Goal: Communication & Community: Answer question/provide support

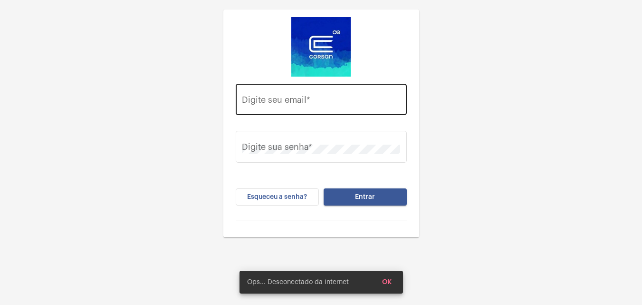
click at [333, 86] on div "Digite seu email *" at bounding box center [321, 98] width 158 height 34
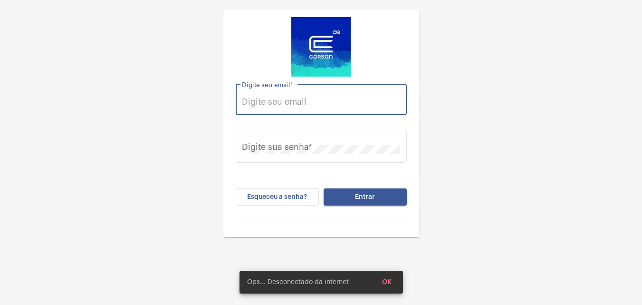
click at [314, 92] on div "Digite seu email *" at bounding box center [321, 98] width 158 height 34
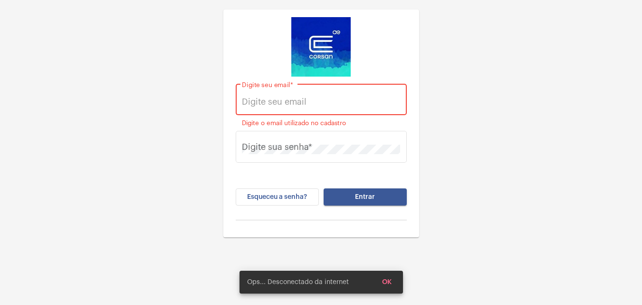
click at [323, 98] on input "Digite seu email *" at bounding box center [321, 102] width 158 height 10
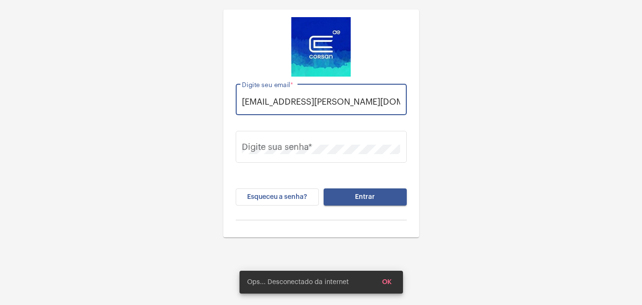
scroll to position [0, 3]
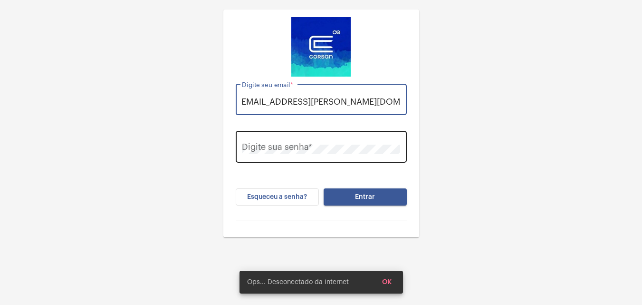
type input "thauany.nunes@operacaocorsan.com.br"
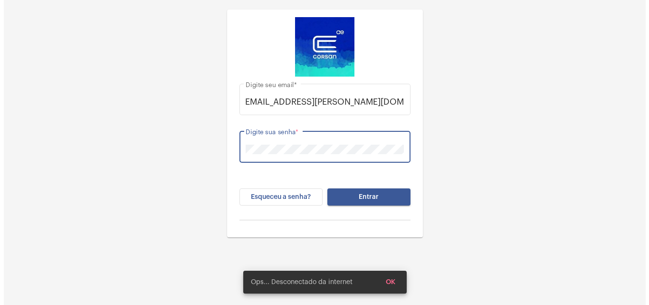
scroll to position [0, 0]
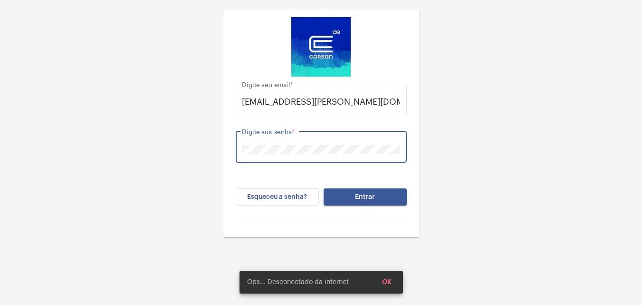
click at [324, 188] on button "Entrar" at bounding box center [365, 196] width 83 height 17
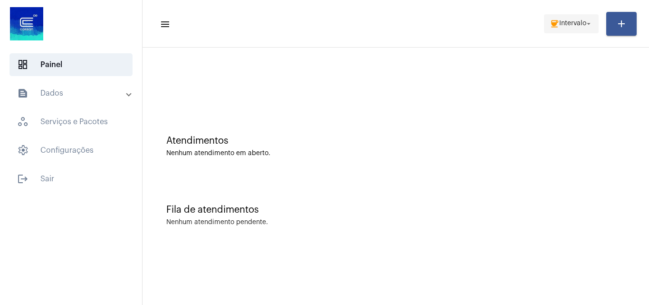
click at [568, 18] on span "coffee Intervalo arrow_drop_down" at bounding box center [571, 23] width 43 height 17
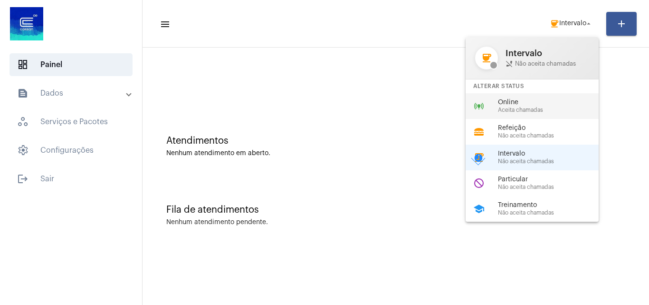
click at [500, 100] on span "Online" at bounding box center [552, 102] width 108 height 7
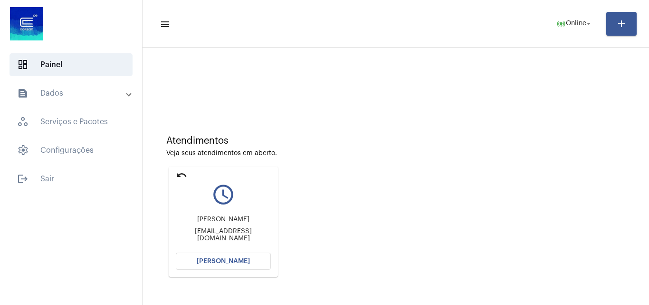
click at [223, 262] on span "[PERSON_NAME]" at bounding box center [223, 261] width 53 height 7
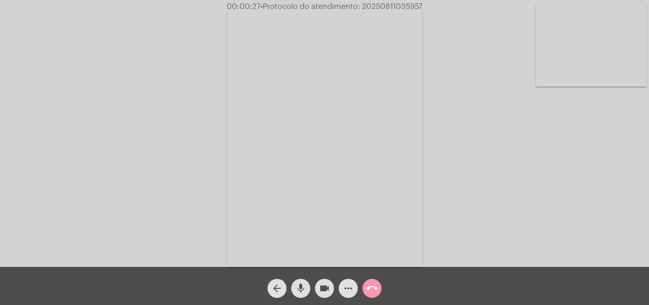
click at [404, 6] on span "• Protocolo do atendimento: 20250811035957" at bounding box center [341, 7] width 162 height 8
click at [404, 6] on span "• Protocolo do atendimento: 20250811035957" at bounding box center [342, 7] width 162 height 8
copy span "20250811035957"
click at [177, 39] on div "Acessando Câmera e Microfone..." at bounding box center [324, 135] width 647 height 267
click at [400, 2] on span "00:06:40 • Protocolo do atendimento: 20250811035957" at bounding box center [324, 7] width 205 height 10
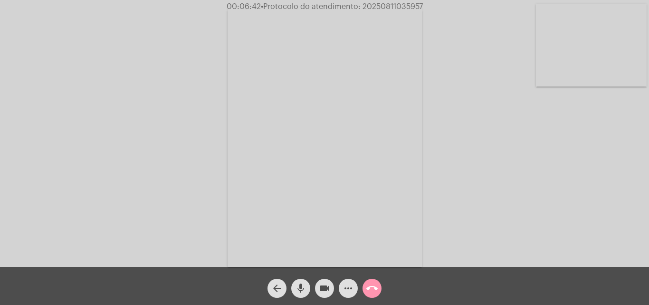
click at [400, 2] on span "00:06:42 • Protocolo do atendimento: 20250811035957" at bounding box center [325, 7] width 204 height 10
copy span "20250811035957"
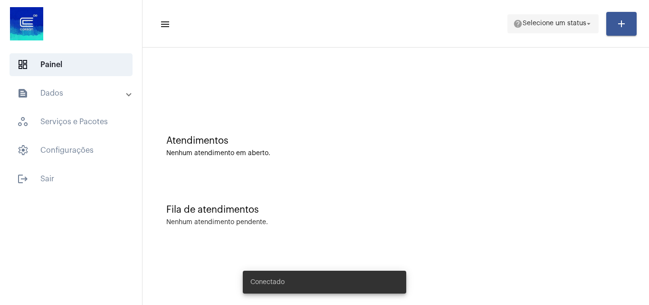
click at [575, 19] on span "help Selecione um status arrow_drop_down" at bounding box center [553, 23] width 80 height 17
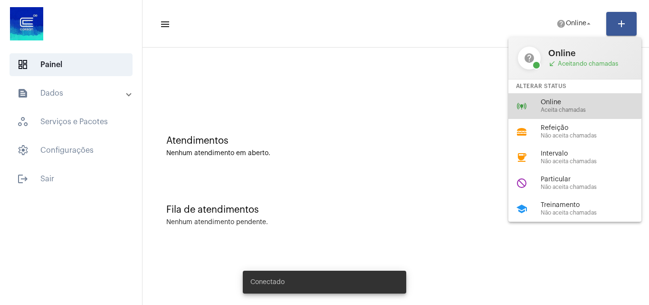
click at [559, 100] on span "Online" at bounding box center [595, 102] width 108 height 7
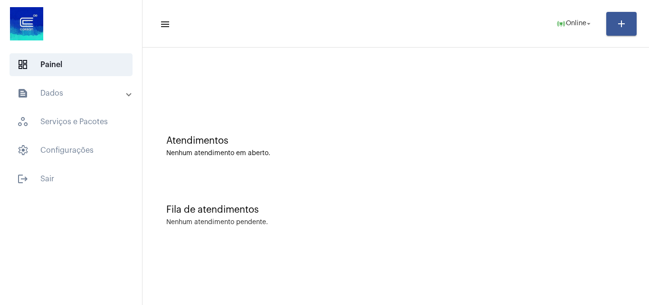
click at [418, 142] on div "Atendimentos" at bounding box center [395, 140] width 459 height 10
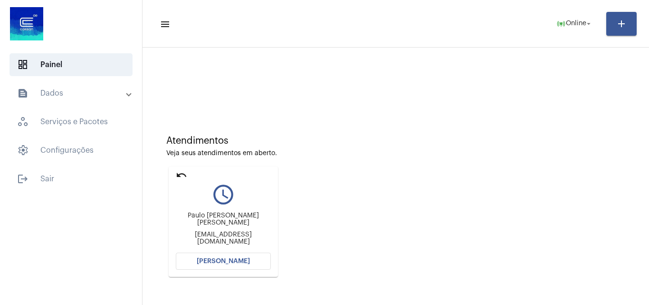
click at [202, 236] on div "paulojaboticaba27@gmail.com" at bounding box center [223, 238] width 95 height 14
click at [255, 267] on button "[PERSON_NAME]" at bounding box center [223, 260] width 95 height 17
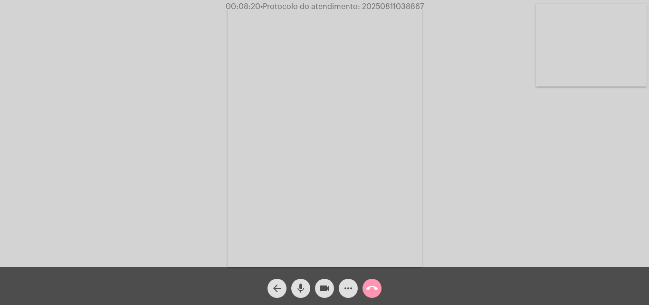
click at [395, 6] on span "• Protocolo do atendimento: 20250811038867" at bounding box center [341, 7] width 163 height 8
drag, startPoint x: 184, startPoint y: 37, endPoint x: 230, endPoint y: 88, distance: 69.0
click at [184, 37] on div "Acessando Câmera e Microfone..." at bounding box center [324, 135] width 647 height 267
click at [376, 291] on mat-icon "call_end" at bounding box center [371, 287] width 11 height 11
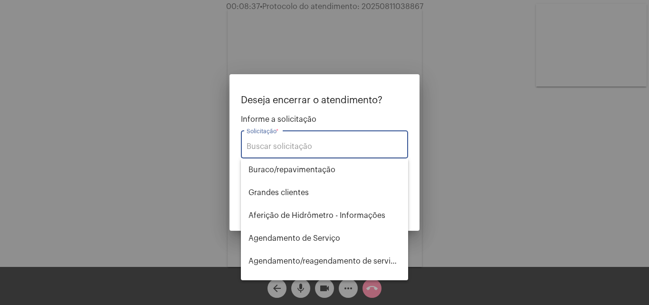
click at [305, 149] on input "Solicitação *" at bounding box center [325, 146] width 156 height 9
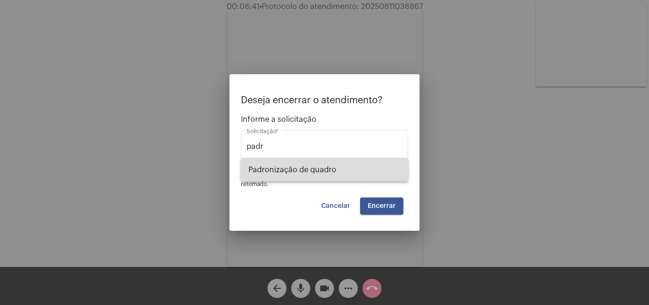
click at [350, 169] on span "Padronização de quadro" at bounding box center [325, 169] width 152 height 23
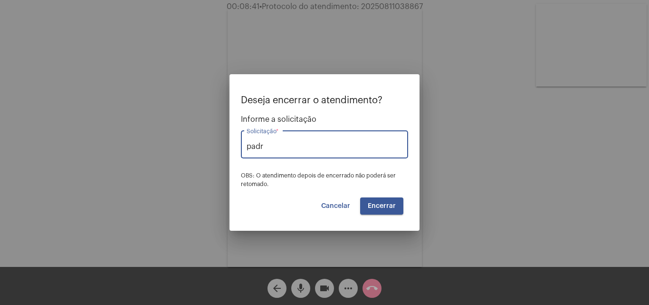
type input "Padronização de quadro"
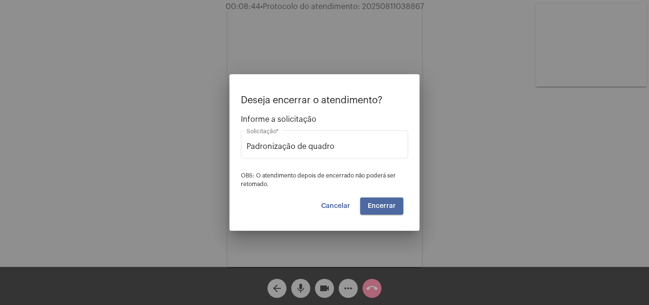
click at [388, 204] on span "Encerrar" at bounding box center [382, 205] width 28 height 7
click at [389, 208] on span "Encerrar" at bounding box center [382, 205] width 28 height 7
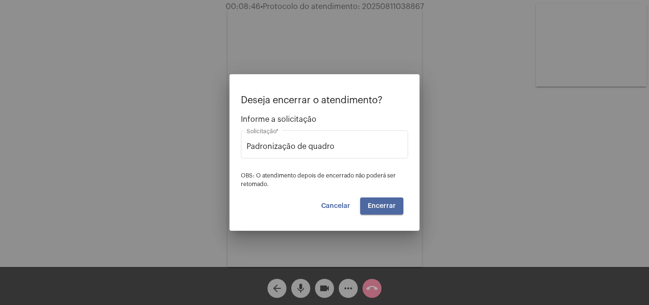
click at [389, 208] on span "Encerrar" at bounding box center [382, 205] width 28 height 7
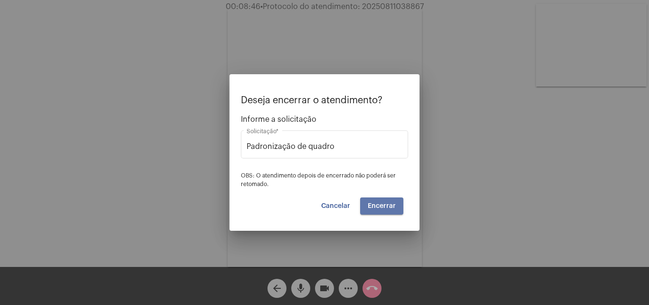
click at [389, 208] on span "Encerrar" at bounding box center [382, 205] width 28 height 7
click at [374, 211] on button "Encerrar" at bounding box center [381, 205] width 43 height 17
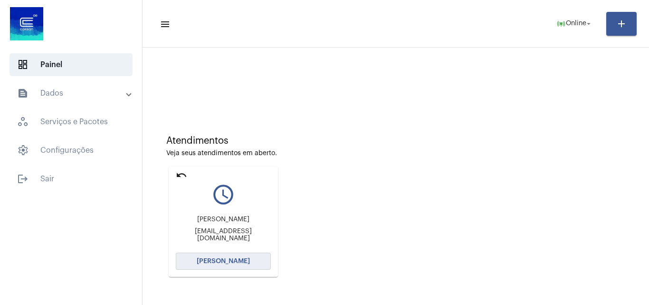
click at [215, 264] on span "[PERSON_NAME]" at bounding box center [223, 261] width 53 height 7
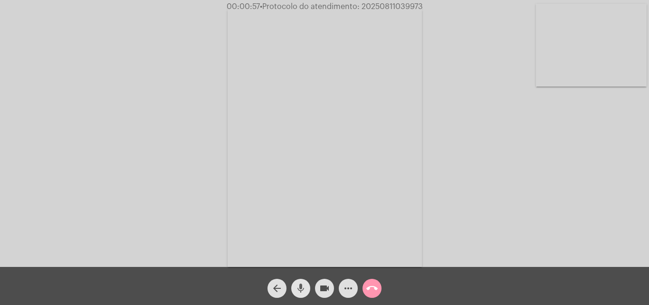
click at [295, 286] on mat-icon "mic" at bounding box center [300, 287] width 11 height 11
click at [323, 286] on mat-icon "videocam" at bounding box center [324, 287] width 11 height 11
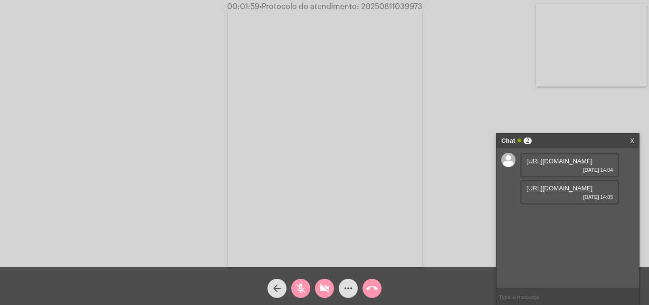
click at [576, 164] on link "https://neft-transfer-bucket.s3.amazonaws.com/temp-bd63b9c1-0bc8-9b81-d160-2052…" at bounding box center [560, 160] width 66 height 7
click at [586, 164] on link "https://neft-transfer-bucket.s3.amazonaws.com/temp-bd63b9c1-0bc8-9b81-d160-2052…" at bounding box center [560, 160] width 66 height 7
click at [563, 192] on link "https://neft-transfer-bucket.s3.amazonaws.com/temp-31747fd4-5962-0827-6ee0-e6e4…" at bounding box center [560, 187] width 66 height 7
click at [569, 219] on link "https://neft-transfer-bucket.s3.amazonaws.com/temp-57d5ee4a-25ed-5a6f-7fa2-17a9…" at bounding box center [560, 214] width 66 height 7
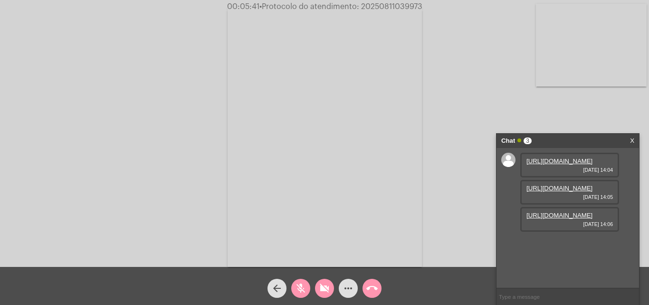
drag, startPoint x: 302, startPoint y: 289, endPoint x: 320, endPoint y: 290, distance: 18.1
click at [303, 289] on mat-icon "mic_off" at bounding box center [300, 287] width 11 height 11
drag, startPoint x: 323, startPoint y: 290, endPoint x: 321, endPoint y: 277, distance: 13.4
click at [323, 290] on mat-icon "videocam_off" at bounding box center [324, 287] width 11 height 11
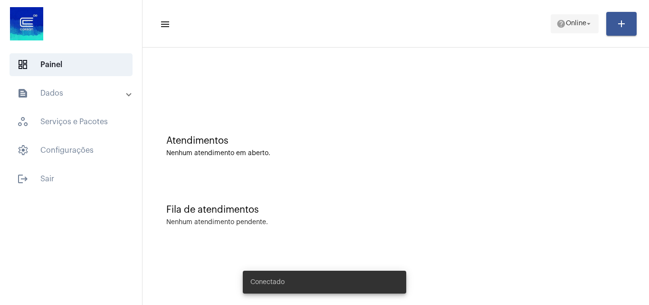
click at [575, 19] on span "help Online arrow_drop_down" at bounding box center [574, 23] width 37 height 17
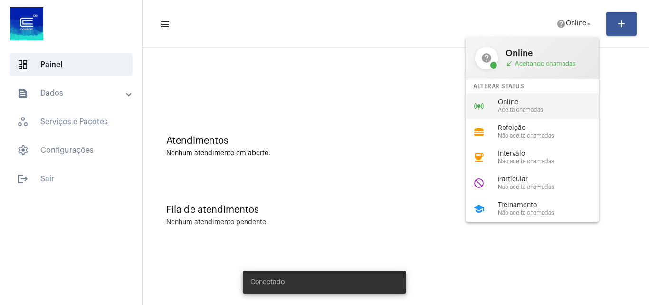
click at [531, 110] on span "Aceita chamadas" at bounding box center [552, 110] width 108 height 6
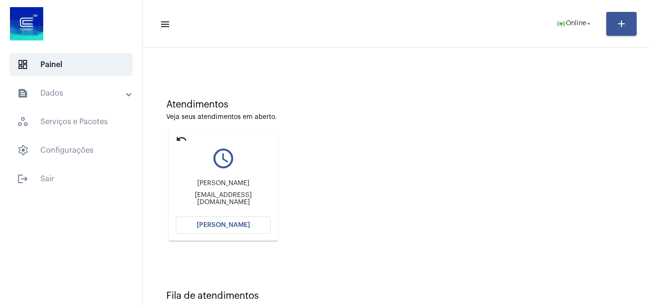
scroll to position [67, 0]
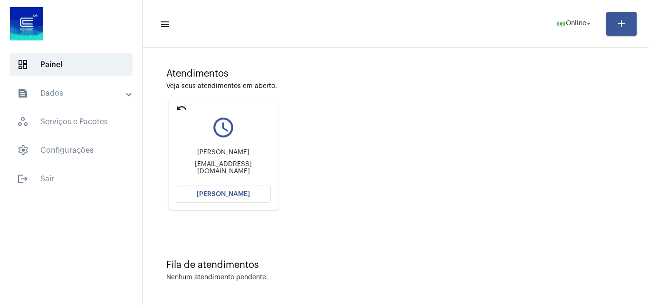
click at [182, 110] on mat-icon "undo" at bounding box center [181, 107] width 11 height 11
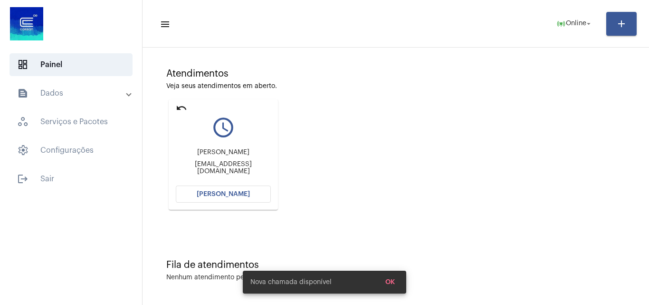
scroll to position [0, 0]
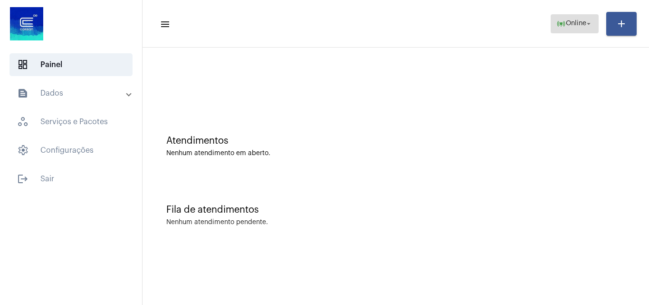
click at [562, 23] on mat-icon "online_prediction" at bounding box center [561, 24] width 10 height 10
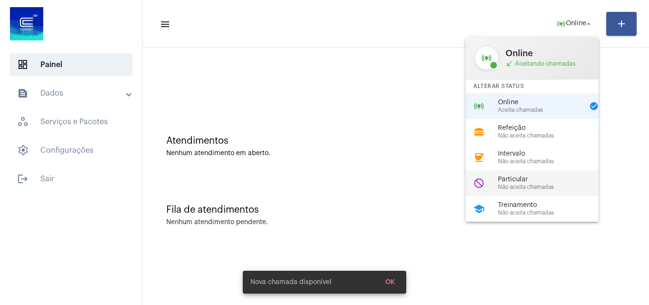
click at [523, 179] on span "Particular" at bounding box center [552, 179] width 108 height 7
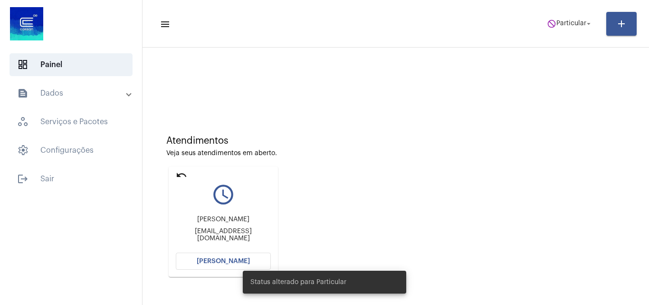
click at [189, 175] on mat-card "undo query_builder Jéssica Figueiredo supervisaocachoeirinha@carloschagasrs.com…" at bounding box center [223, 221] width 109 height 110
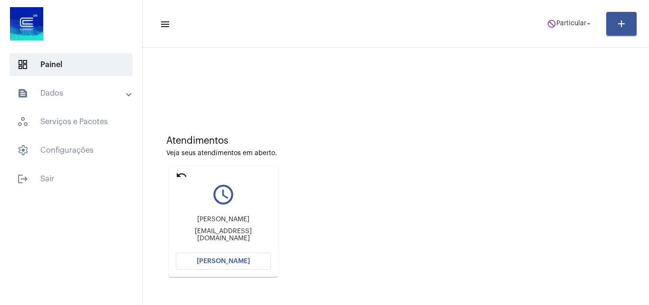
click at [186, 176] on mat-icon "undo" at bounding box center [181, 174] width 11 height 11
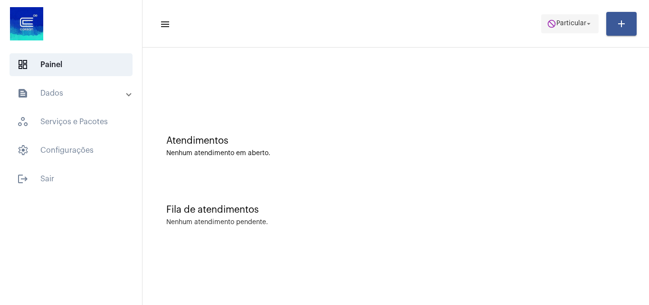
click at [567, 27] on span "Particular" at bounding box center [571, 23] width 30 height 7
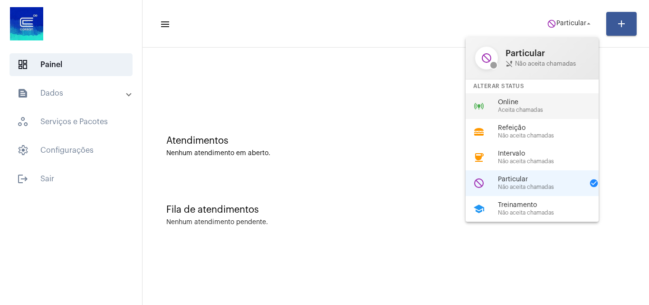
click at [528, 114] on div "online_prediction Online Aceita chamadas" at bounding box center [540, 106] width 148 height 26
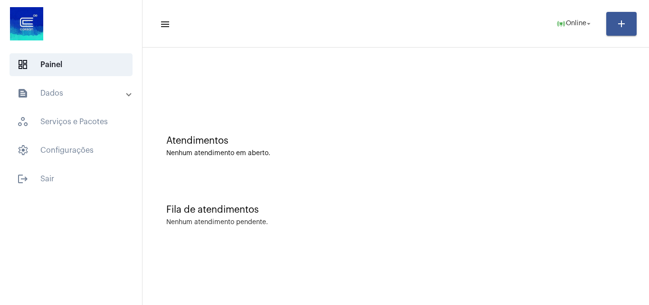
click at [110, 101] on mat-expansion-panel-header "text_snippet_outlined Dados" at bounding box center [74, 93] width 136 height 23
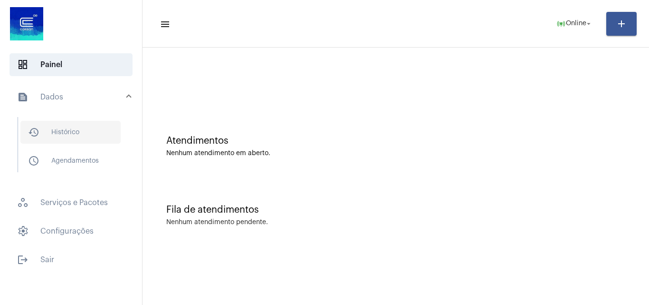
click at [85, 134] on span "history_outlined Histórico" at bounding box center [70, 132] width 100 height 23
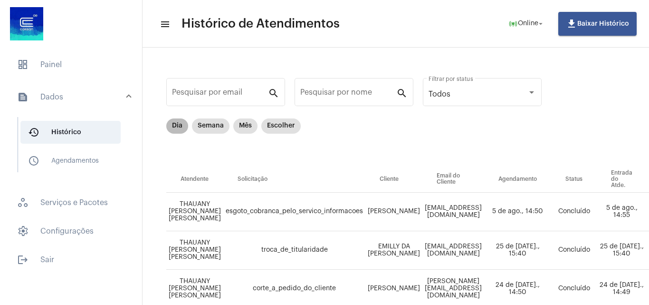
click at [180, 125] on mat-chip "Dia" at bounding box center [177, 125] width 22 height 15
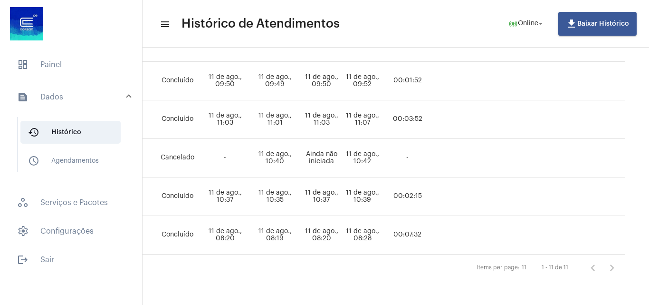
scroll to position [369, 0]
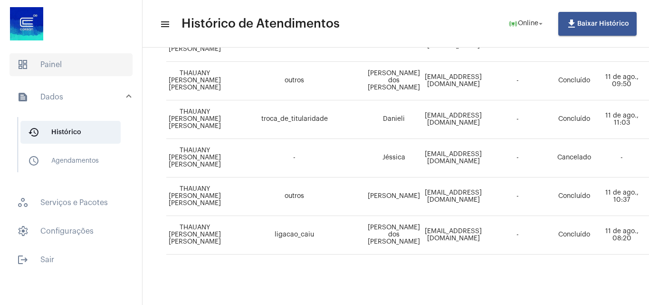
click at [65, 69] on span "dashboard Painel" at bounding box center [71, 64] width 123 height 23
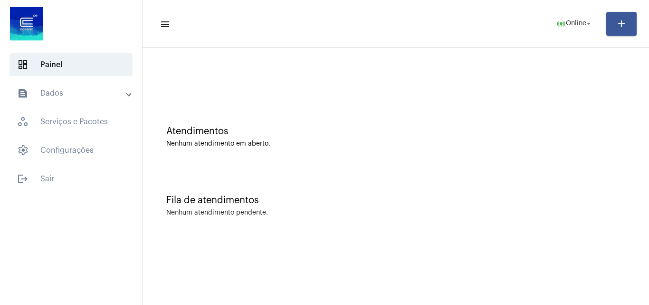
click at [71, 93] on mat-panel-title "text_snippet_outlined Dados" at bounding box center [72, 92] width 110 height 11
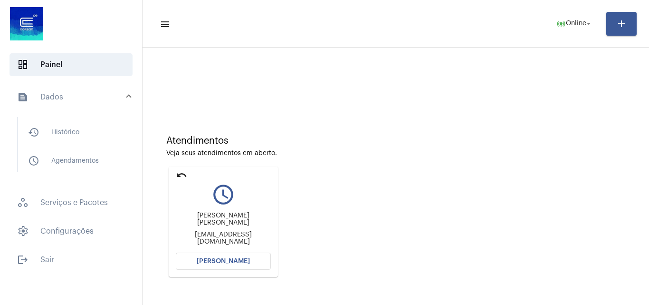
click at [252, 265] on button "[PERSON_NAME]" at bounding box center [223, 260] width 95 height 17
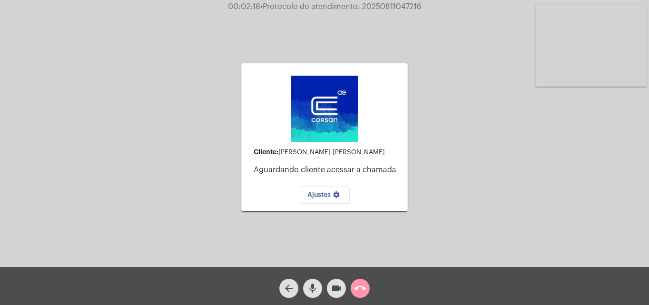
click at [581, 80] on video at bounding box center [591, 45] width 111 height 83
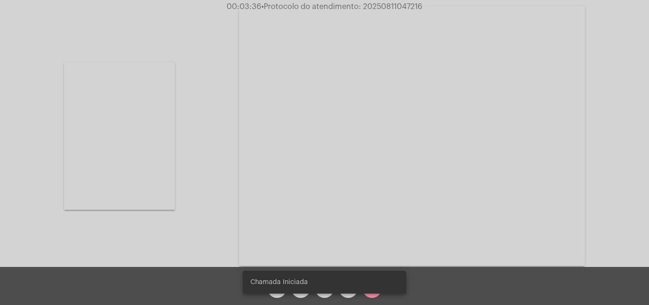
click at [148, 152] on video at bounding box center [119, 135] width 111 height 147
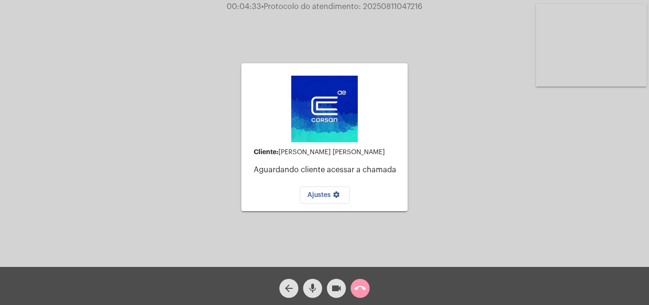
click at [599, 62] on video at bounding box center [591, 45] width 111 height 83
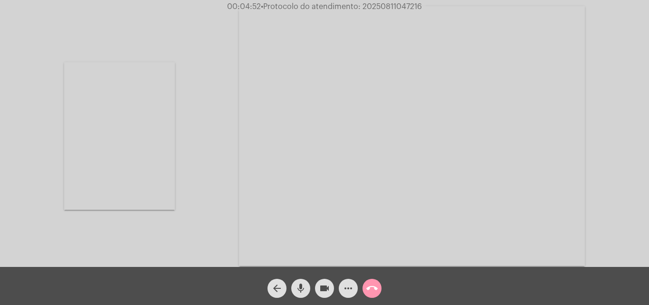
click at [127, 143] on video at bounding box center [119, 135] width 111 height 147
click at [379, 287] on button "call_end" at bounding box center [372, 287] width 19 height 19
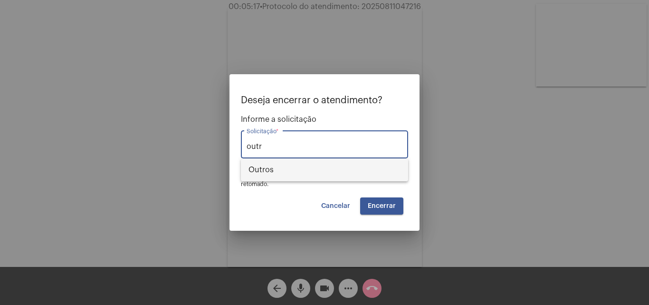
click at [298, 173] on span "Outros" at bounding box center [325, 169] width 152 height 23
type input "Outros"
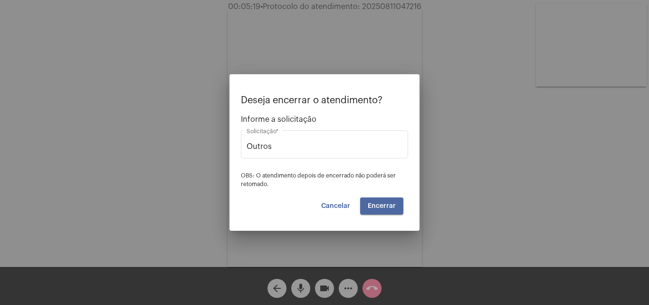
click at [393, 202] on span "Encerrar" at bounding box center [382, 205] width 28 height 7
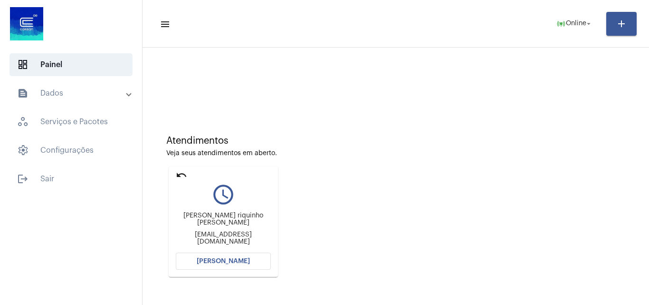
click at [413, 162] on div "Atendimentos Veja seus atendimentos em aberto. undo query_builder Alana riquinh…" at bounding box center [395, 202] width 497 height 191
click at [233, 259] on span "[PERSON_NAME]" at bounding box center [223, 261] width 53 height 7
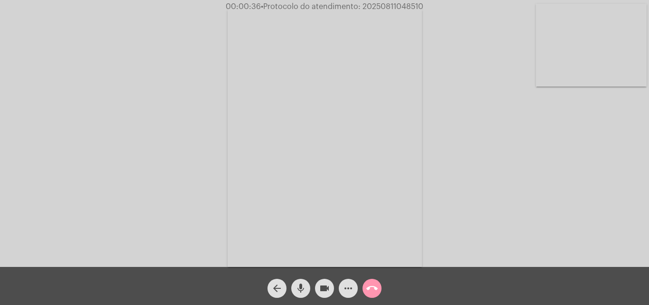
click at [305, 290] on mat-icon "mic" at bounding box center [300, 287] width 11 height 11
click at [319, 292] on mat-icon "videocam" at bounding box center [324, 287] width 11 height 11
click at [532, 125] on div "Acessando Câmera e Microfone..." at bounding box center [324, 135] width 647 height 267
drag, startPoint x: 608, startPoint y: 47, endPoint x: 490, endPoint y: 115, distance: 135.9
click at [608, 47] on video at bounding box center [591, 45] width 111 height 83
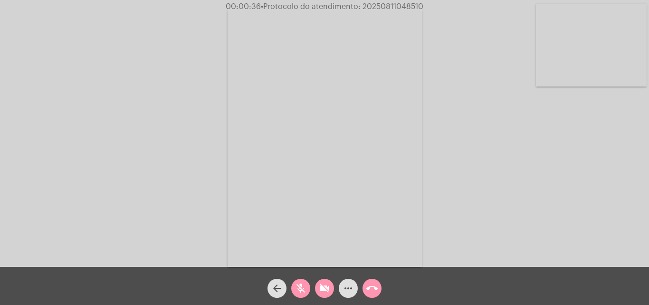
click at [344, 153] on div "Acessando Câmera e Microfone..." at bounding box center [324, 135] width 647 height 267
click at [223, 160] on div "Acessando Câmera e Microfone..." at bounding box center [324, 134] width 647 height 267
click at [138, 166] on video at bounding box center [119, 135] width 111 height 147
click at [138, 166] on div "Acessando Câmera e Microfone..." at bounding box center [324, 134] width 647 height 267
click at [302, 288] on mat-icon "mic_off" at bounding box center [300, 287] width 11 height 11
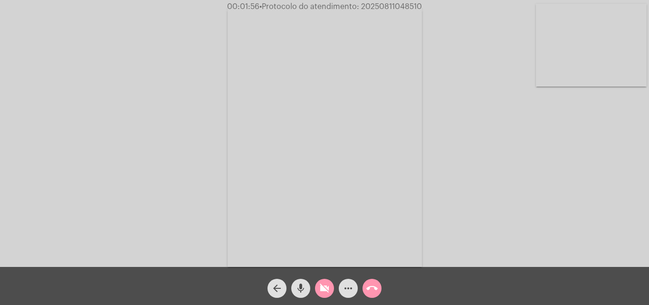
click at [304, 287] on mat-icon "mic" at bounding box center [300, 287] width 11 height 11
click at [278, 287] on mat-icon "arrow_back" at bounding box center [276, 287] width 11 height 11
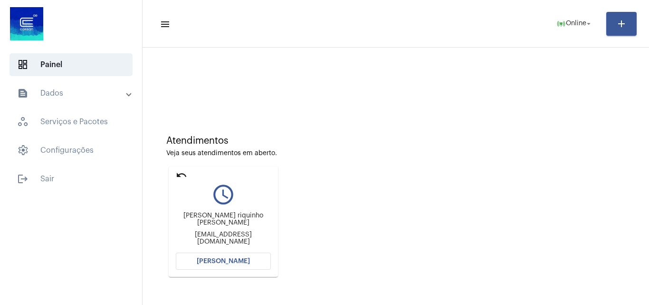
click at [183, 173] on mat-icon "undo" at bounding box center [181, 174] width 11 height 11
click at [566, 22] on span "Online" at bounding box center [576, 23] width 20 height 7
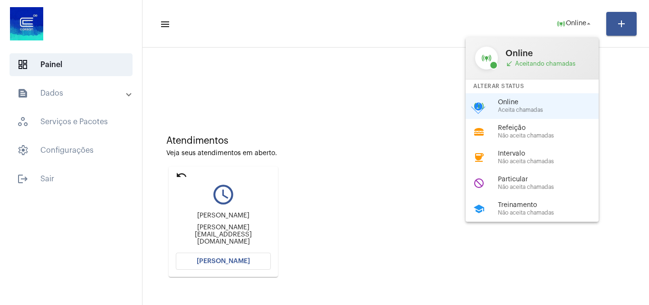
click at [362, 121] on div at bounding box center [324, 152] width 649 height 305
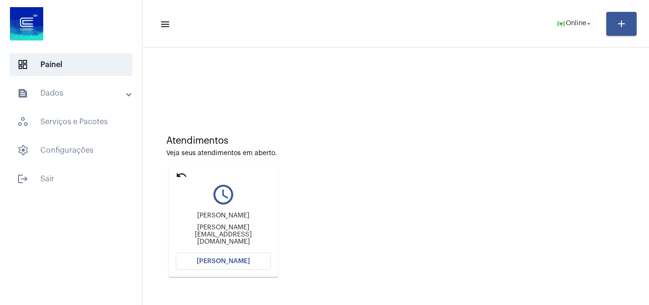
click at [99, 103] on mat-expansion-panel-header "text_snippet_outlined Dados" at bounding box center [74, 93] width 136 height 23
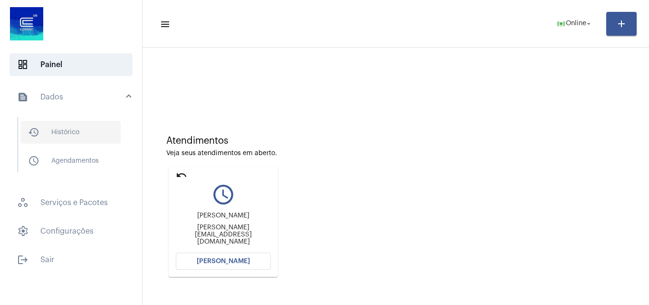
click at [93, 131] on span "history_outlined Histórico" at bounding box center [70, 132] width 100 height 23
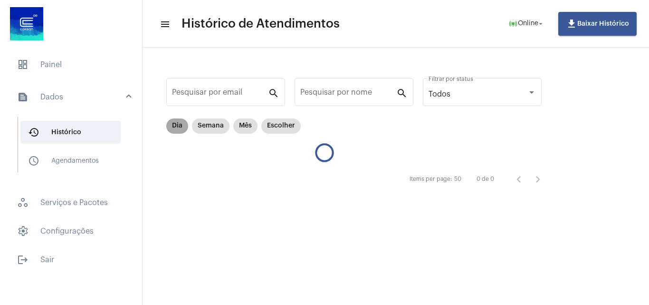
click at [175, 127] on mat-chip "Dia" at bounding box center [177, 125] width 22 height 15
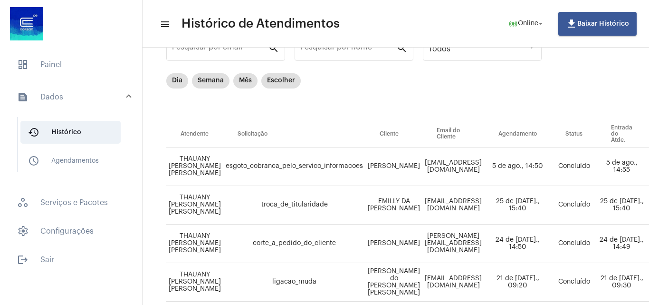
scroll to position [48, 0]
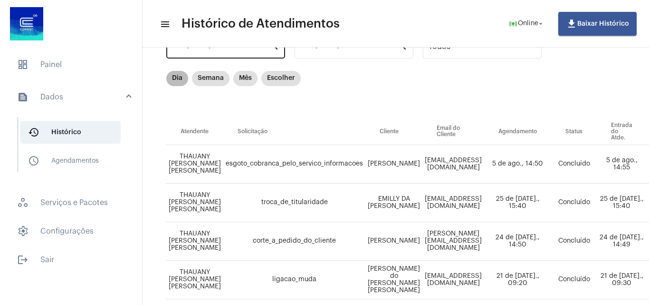
drag, startPoint x: 215, startPoint y: 204, endPoint x: 176, endPoint y: 78, distance: 131.7
click at [176, 78] on mat-chip "Dia" at bounding box center [177, 78] width 22 height 15
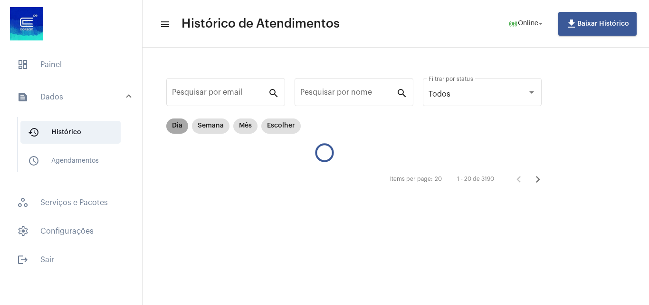
scroll to position [0, 0]
click at [183, 126] on mat-chip "Dia" at bounding box center [177, 125] width 22 height 15
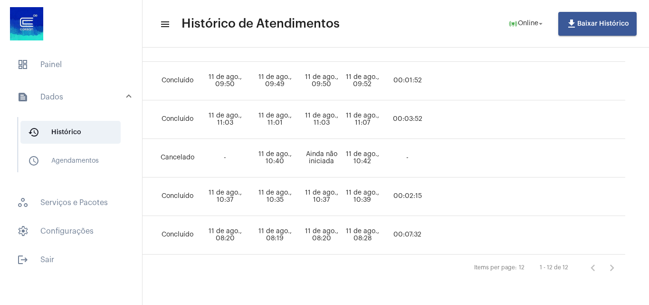
scroll to position [407, 489]
click at [60, 64] on span "dashboard Painel" at bounding box center [71, 64] width 123 height 23
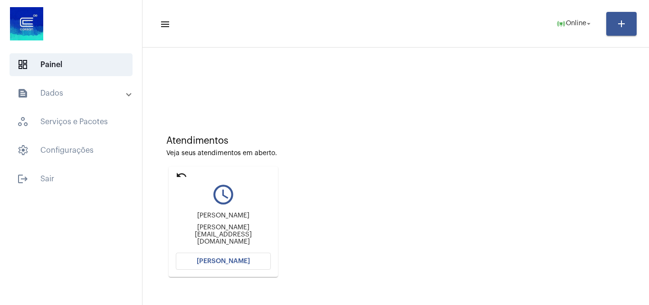
click at [228, 258] on span "[PERSON_NAME]" at bounding box center [223, 261] width 53 height 7
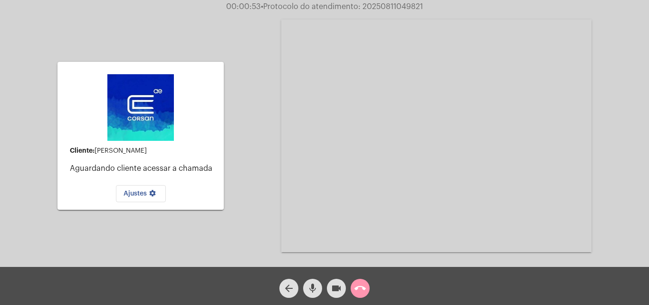
click at [364, 290] on mat-icon "call_end" at bounding box center [359, 287] width 11 height 11
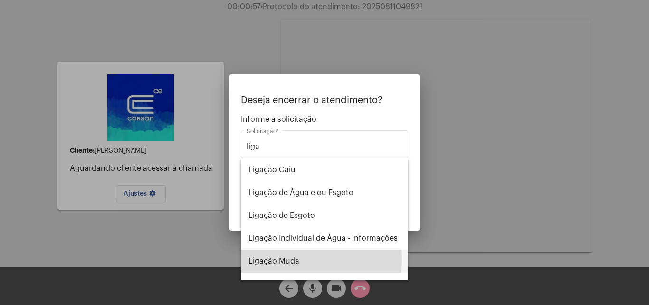
click at [293, 259] on span "Ligação Muda" at bounding box center [325, 260] width 152 height 23
type input "Ligação Muda"
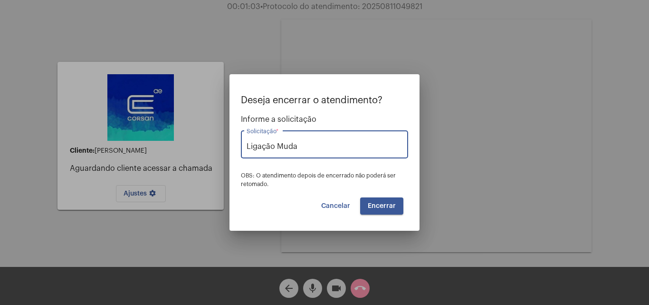
click at [383, 205] on span "Encerrar" at bounding box center [382, 205] width 28 height 7
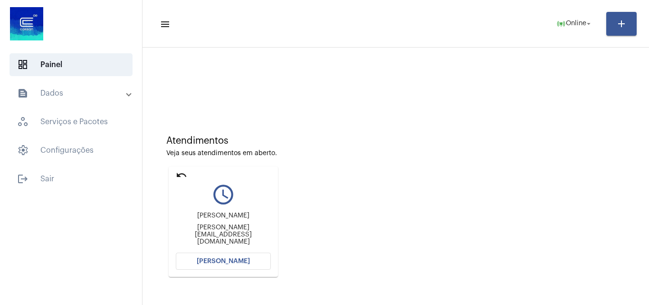
click at [251, 260] on button "[PERSON_NAME]" at bounding box center [223, 260] width 95 height 17
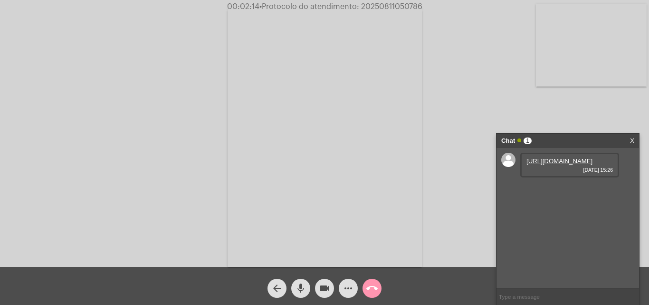
click at [556, 164] on link "https://neft-transfer-bucket.s3.amazonaws.com/temp-4d485363-0402-cf62-1970-34a5…" at bounding box center [560, 160] width 66 height 7
click at [397, 4] on span "• Protocolo do atendimento: 20250811050786" at bounding box center [341, 7] width 163 height 8
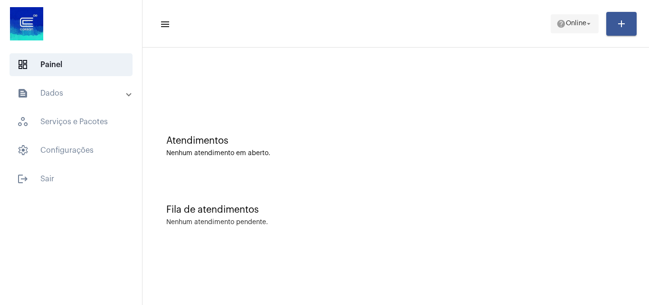
click at [563, 17] on span "help Online arrow_drop_down" at bounding box center [574, 23] width 37 height 17
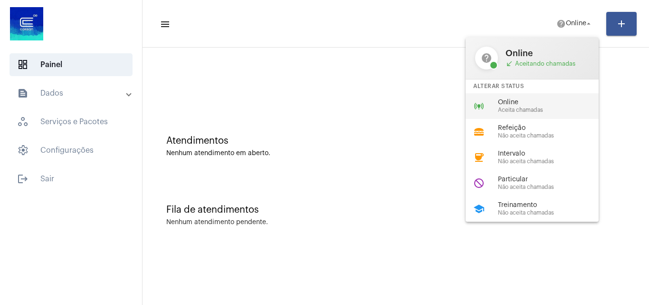
click at [505, 103] on span "Online" at bounding box center [552, 102] width 108 height 7
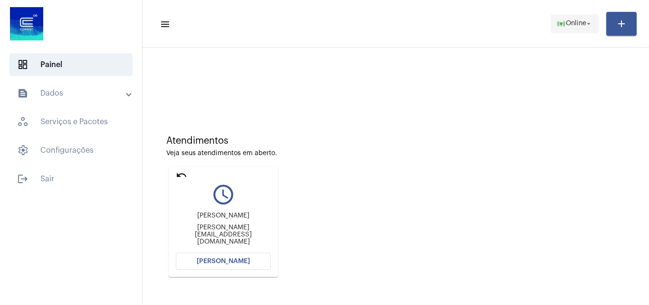
click at [575, 24] on span "Online" at bounding box center [576, 23] width 20 height 7
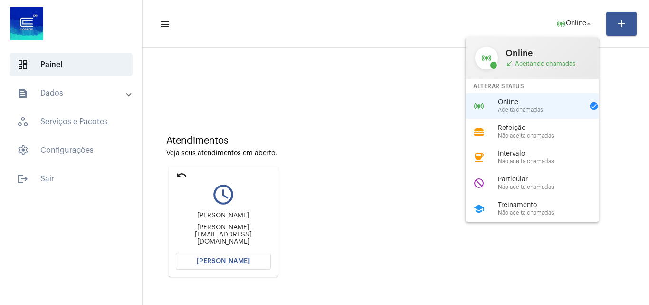
click at [182, 176] on div at bounding box center [324, 152] width 649 height 305
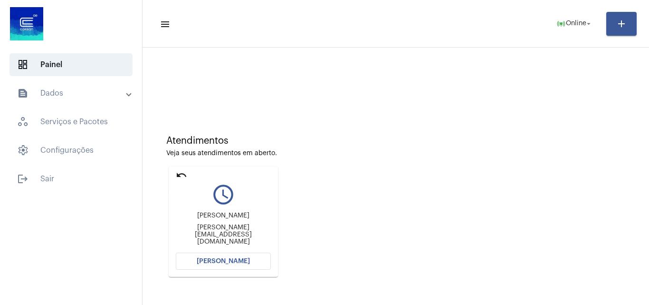
click at [180, 179] on mat-icon "undo" at bounding box center [181, 174] width 11 height 11
click at [249, 262] on button "[PERSON_NAME]" at bounding box center [223, 260] width 95 height 17
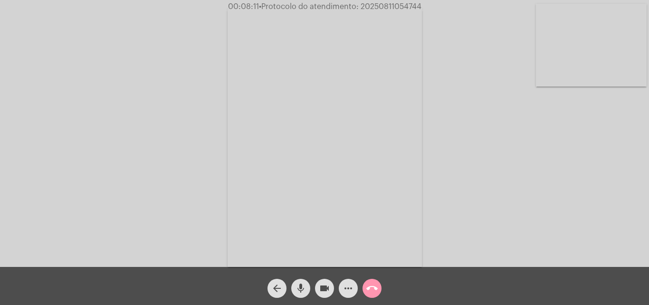
click at [349, 293] on mat-icon "more_horiz" at bounding box center [348, 287] width 11 height 11
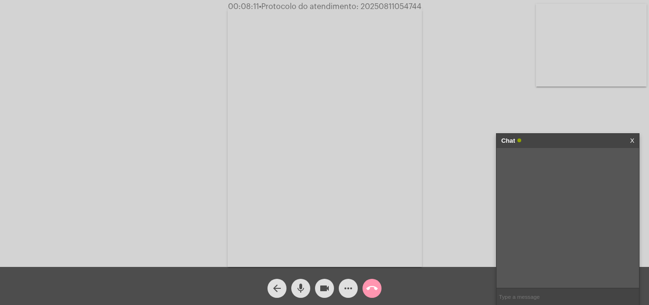
click at [558, 295] on input "text" at bounding box center [568, 296] width 143 height 17
paste input "AGERGS - Fone 0800.9790066"
type input "AGERGS - Fone 0800.9790066"
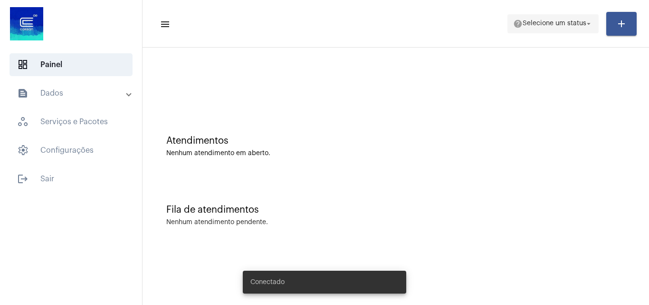
click at [540, 25] on span "Selecione um status" at bounding box center [555, 23] width 64 height 7
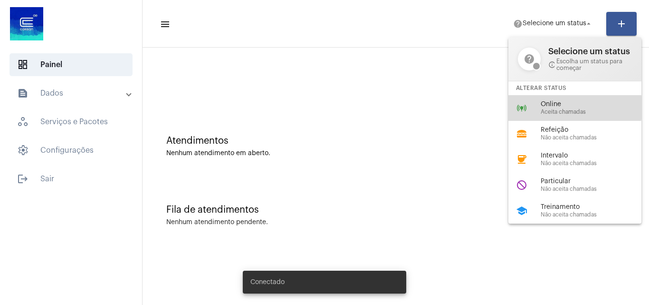
click at [569, 107] on span "Online" at bounding box center [595, 104] width 108 height 7
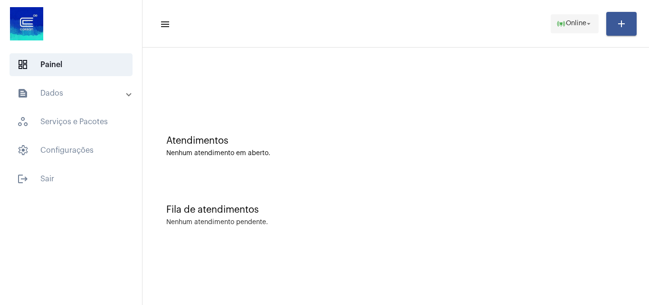
click at [574, 20] on span "Online" at bounding box center [576, 23] width 20 height 7
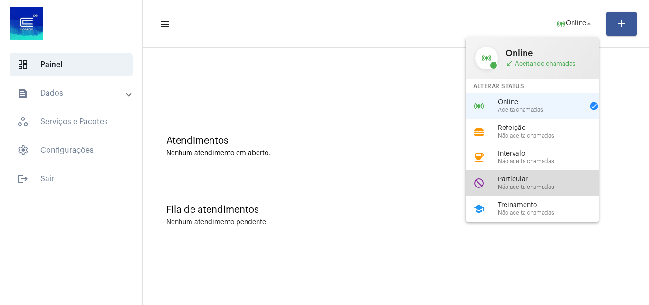
click at [537, 183] on div "Particular Não aceita chamadas" at bounding box center [552, 183] width 108 height 14
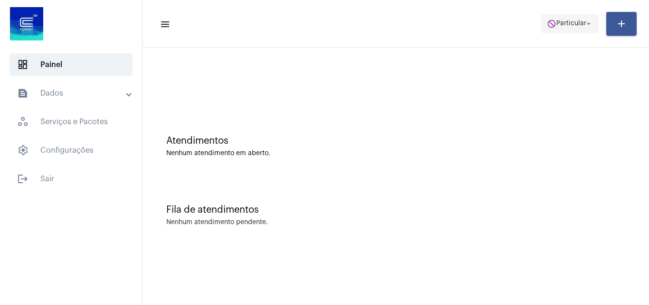
click at [574, 19] on span "do_not_disturb Particular arrow_drop_down" at bounding box center [570, 23] width 46 height 17
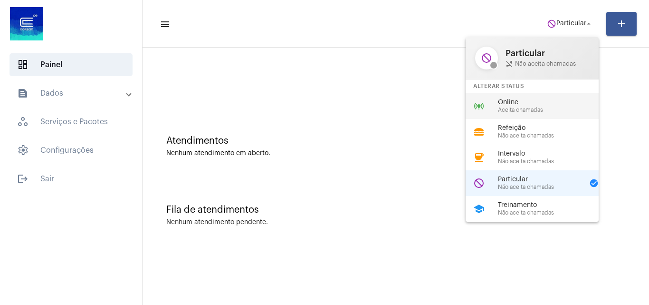
click at [542, 107] on span "Aceita chamadas" at bounding box center [552, 110] width 108 height 6
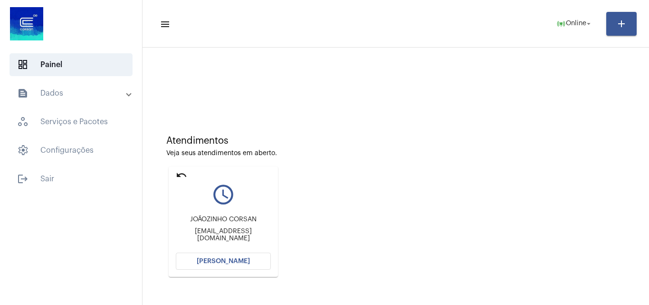
click at [241, 260] on span "[PERSON_NAME]" at bounding box center [223, 261] width 53 height 7
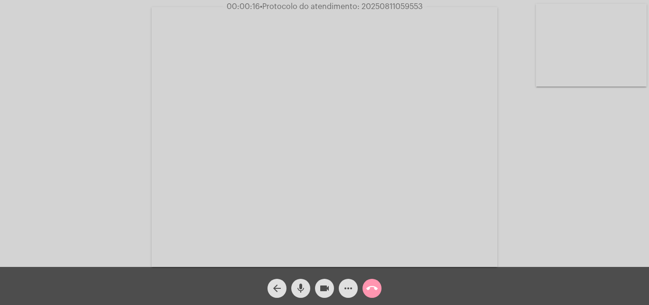
click at [380, 287] on button "call_end" at bounding box center [372, 287] width 19 height 19
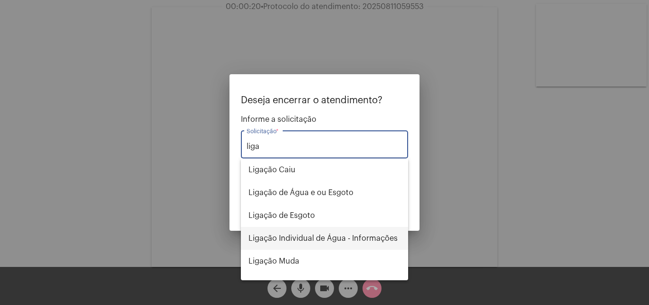
click at [326, 243] on span "Ligação Individual de Água - Informações" at bounding box center [325, 238] width 152 height 23
type input "Ligação Individual de Água - Informações"
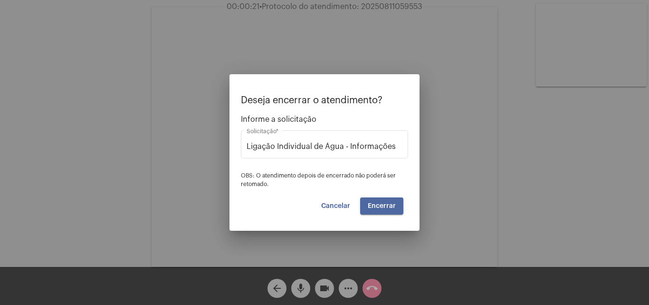
click at [390, 207] on span "Encerrar" at bounding box center [382, 205] width 28 height 7
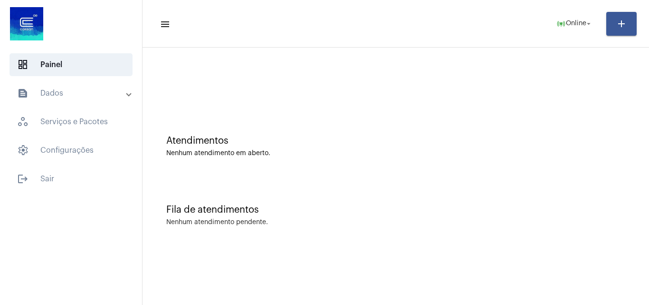
click at [65, 96] on mat-panel-title "text_snippet_outlined Dados" at bounding box center [72, 92] width 110 height 11
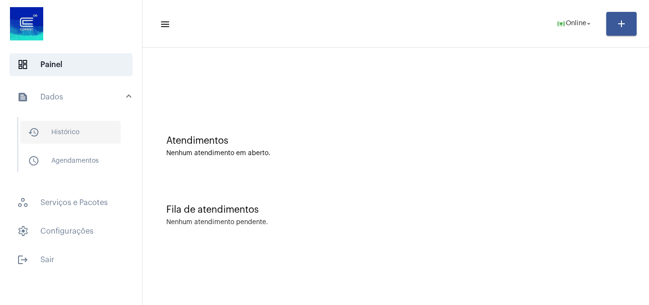
click at [79, 122] on span "history_outlined Histórico" at bounding box center [70, 132] width 100 height 23
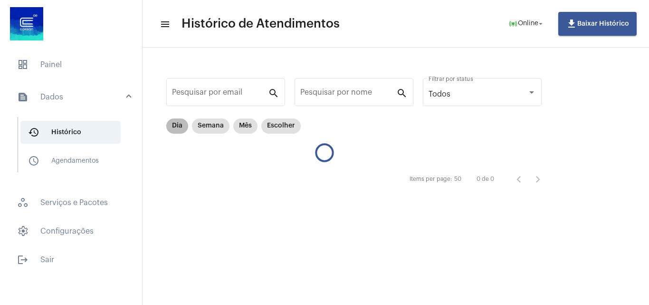
click at [182, 125] on mat-chip "Dia" at bounding box center [177, 125] width 22 height 15
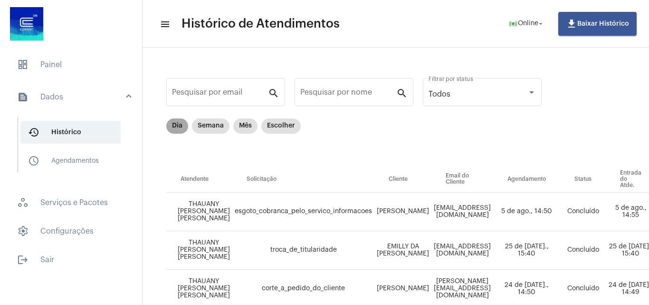
click at [182, 125] on mat-chip "Dia" at bounding box center [177, 125] width 22 height 15
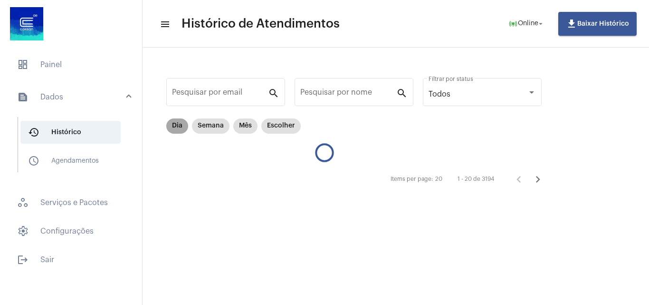
click at [174, 128] on mat-chip "Dia" at bounding box center [177, 125] width 22 height 15
click at [178, 122] on mat-chip "Dia" at bounding box center [177, 125] width 22 height 15
click at [87, 140] on span "history_outlined Histórico" at bounding box center [70, 132] width 100 height 23
click at [91, 133] on span "history_outlined Histórico" at bounding box center [70, 132] width 100 height 23
click at [88, 169] on span "schedule_outlined Agendamentos" at bounding box center [70, 160] width 100 height 23
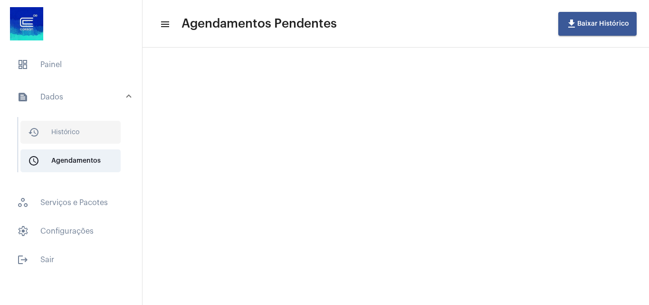
click at [90, 128] on span "history_outlined Histórico" at bounding box center [70, 132] width 100 height 23
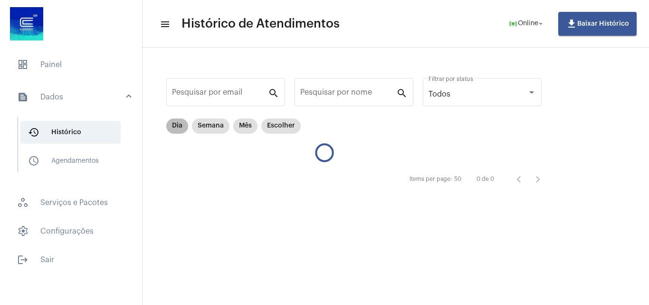
click at [178, 121] on mat-chip "Dia" at bounding box center [177, 125] width 22 height 15
click at [100, 58] on span "dashboard Painel" at bounding box center [71, 64] width 123 height 23
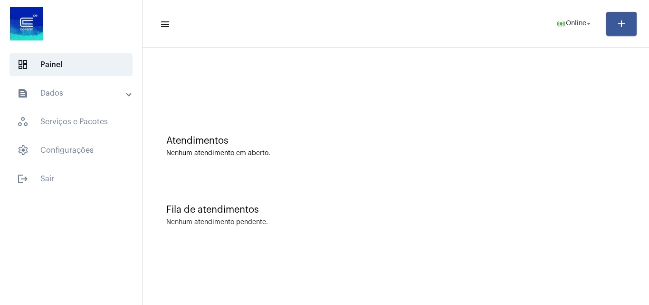
click at [80, 89] on mat-panel-title "text_snippet_outlined Dados" at bounding box center [72, 92] width 110 height 11
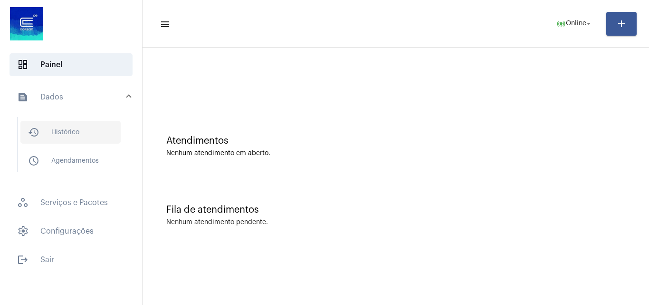
click at [81, 128] on span "history_outlined Histórico" at bounding box center [70, 132] width 100 height 23
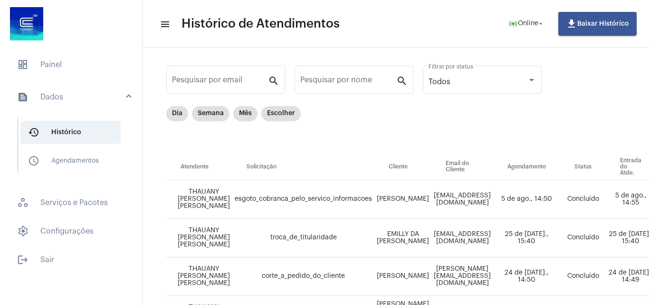
scroll to position [48, 0]
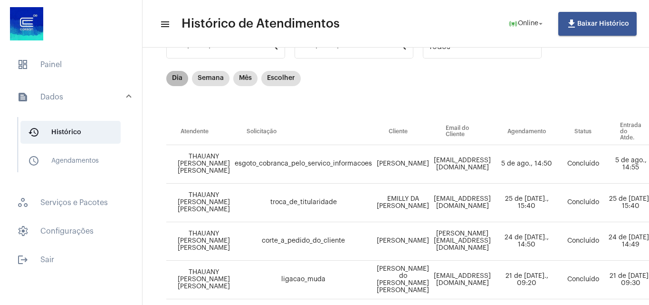
click at [181, 74] on mat-chip "Dia" at bounding box center [177, 78] width 22 height 15
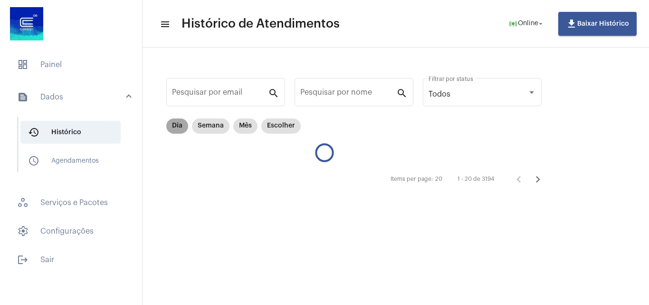
scroll to position [0, 0]
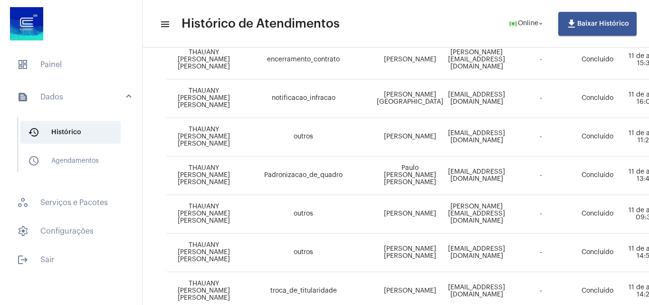
drag, startPoint x: 298, startPoint y: 193, endPoint x: 280, endPoint y: 207, distance: 22.7
click at [280, 207] on td "outros" at bounding box center [303, 214] width 142 height 38
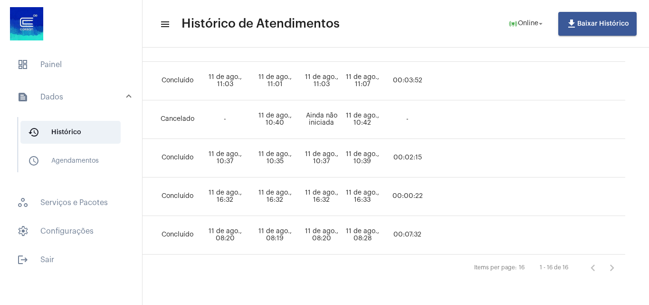
scroll to position [561, 489]
click at [34, 59] on span "dashboard Painel" at bounding box center [71, 64] width 123 height 23
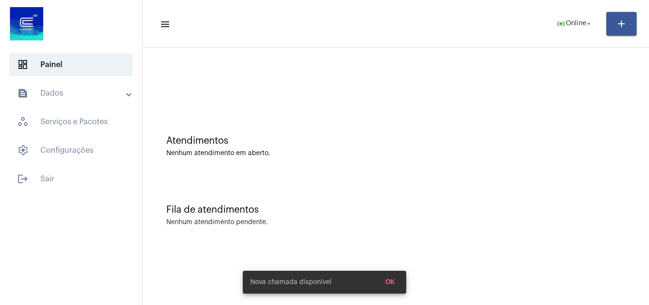
click at [396, 282] on button "OK" at bounding box center [390, 281] width 25 height 17
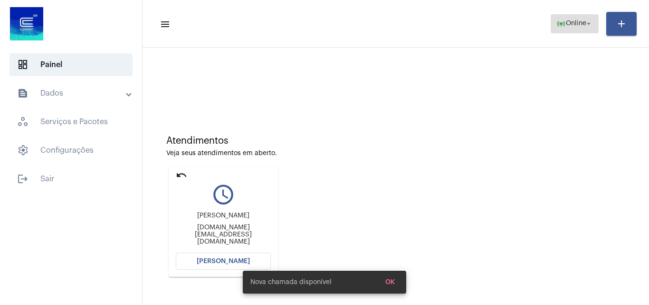
click at [570, 23] on span "Online" at bounding box center [576, 23] width 20 height 7
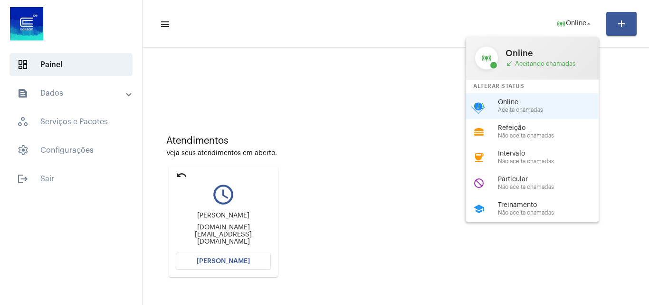
click at [328, 111] on div at bounding box center [324, 152] width 649 height 305
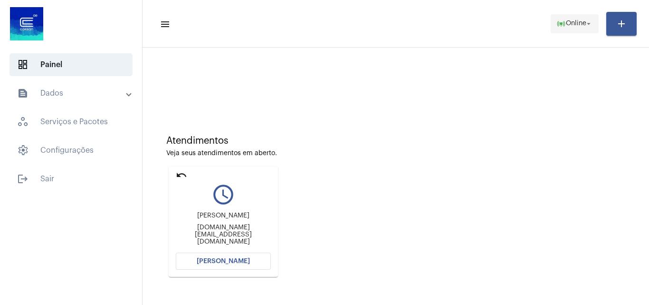
click at [578, 28] on span "online_prediction Online arrow_drop_down" at bounding box center [574, 23] width 37 height 17
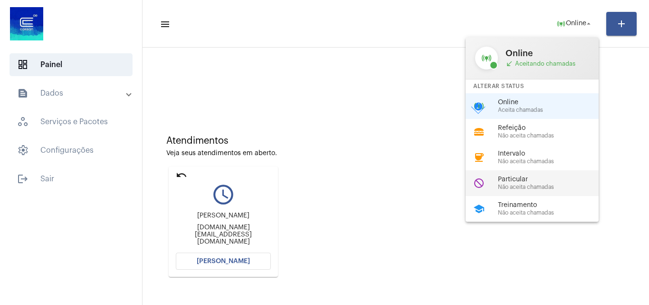
click at [537, 182] on span "Particular" at bounding box center [552, 179] width 108 height 7
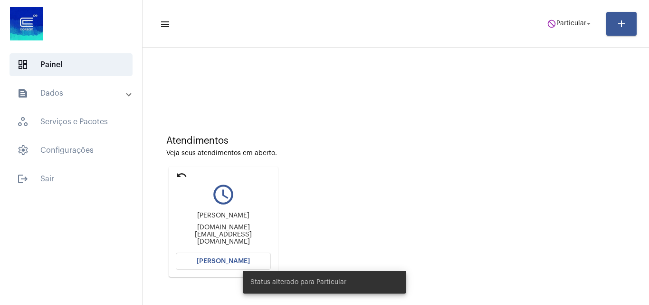
click at [180, 176] on mat-icon "undo" at bounding box center [181, 174] width 11 height 11
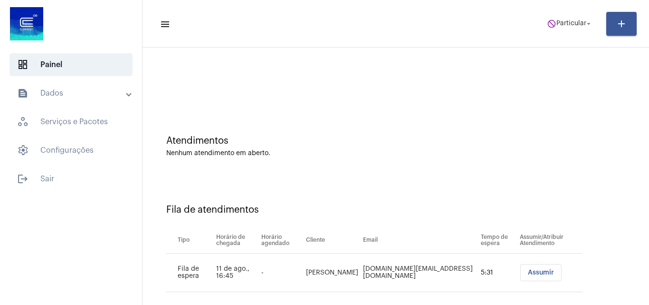
click at [561, 35] on mat-toolbar-row "menu do_not_disturb Particular arrow_drop_down add" at bounding box center [396, 24] width 507 height 30
click at [566, 26] on span "Particular" at bounding box center [571, 23] width 30 height 7
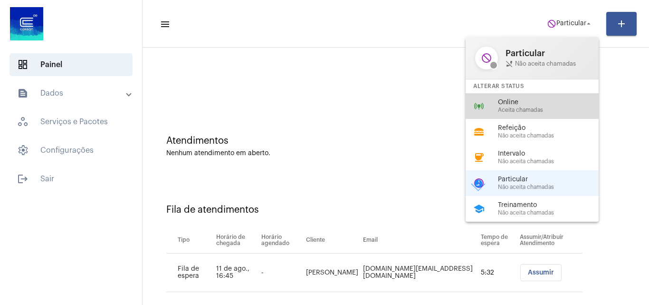
click at [544, 109] on span "Aceita chamadas" at bounding box center [552, 110] width 108 height 6
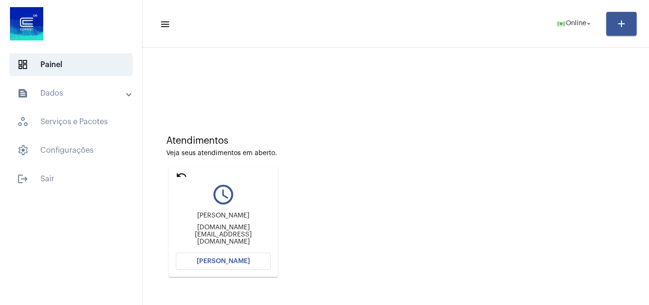
click at [180, 174] on mat-icon "undo" at bounding box center [181, 174] width 11 height 11
click at [581, 22] on span "Online" at bounding box center [576, 23] width 20 height 7
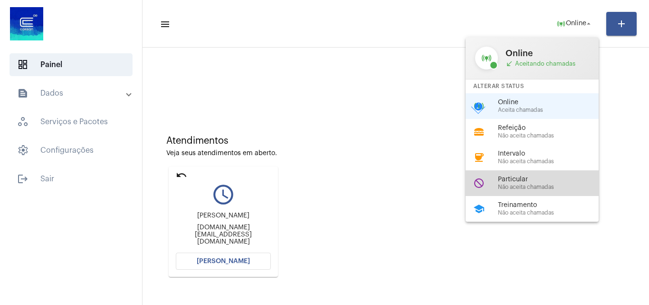
click at [524, 173] on div "do_not_disturb Particular Não aceita chamadas" at bounding box center [540, 183] width 148 height 26
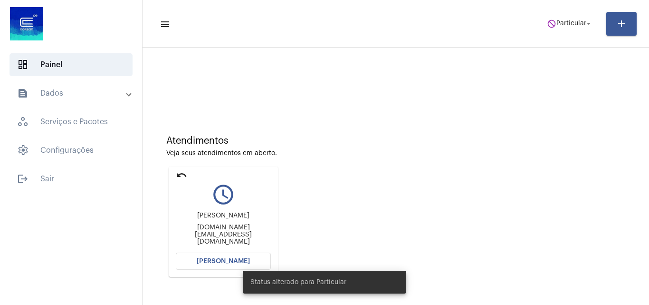
click at [186, 175] on mat-icon "undo" at bounding box center [181, 174] width 11 height 11
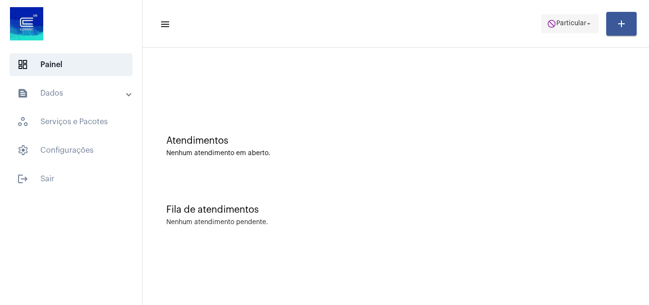
click at [584, 26] on mat-icon "arrow_drop_down" at bounding box center [588, 23] width 9 height 9
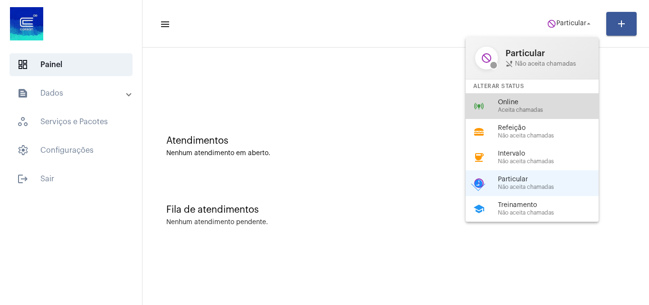
click at [550, 97] on div "online_prediction Online Aceita chamadas" at bounding box center [540, 106] width 148 height 26
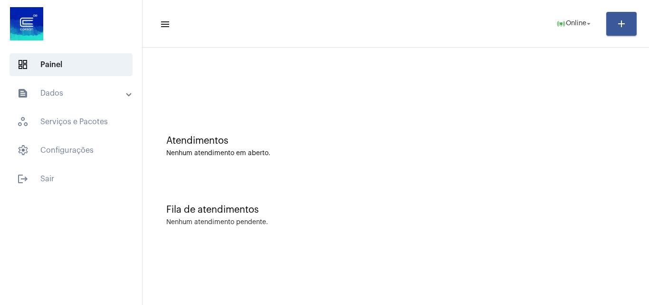
click at [92, 104] on mat-expansion-panel-header "text_snippet_outlined Dados" at bounding box center [74, 93] width 136 height 23
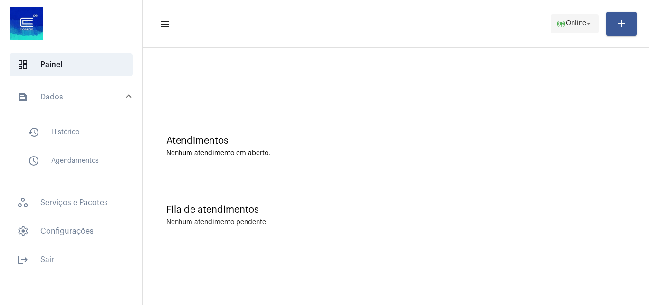
click at [560, 18] on span "online_prediction Online arrow_drop_down" at bounding box center [574, 23] width 37 height 17
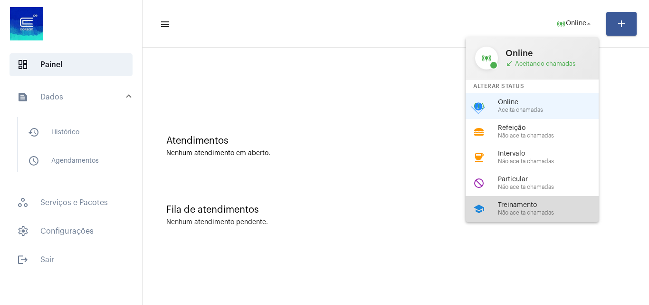
click at [534, 206] on span "Treinamento" at bounding box center [552, 204] width 108 height 7
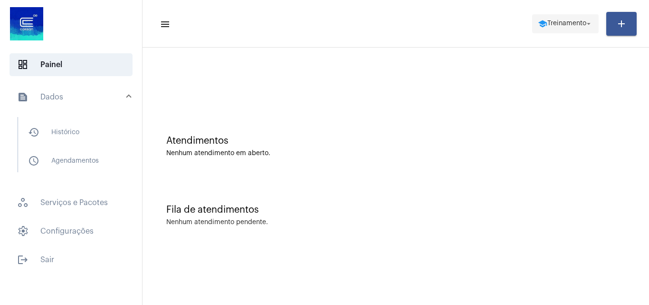
click at [564, 18] on span "school Treinamento arrow_drop_down" at bounding box center [565, 23] width 55 height 17
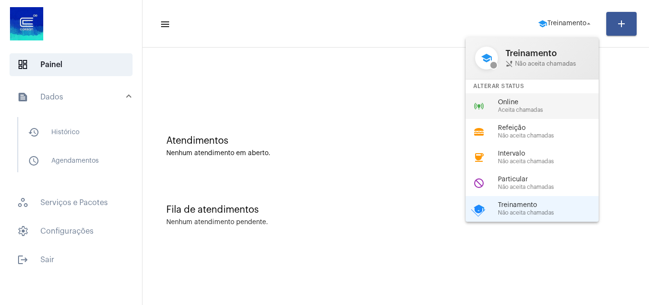
click at [549, 104] on span "Online" at bounding box center [552, 102] width 108 height 7
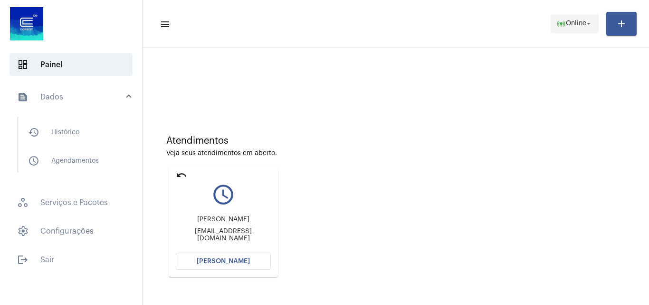
click at [567, 21] on span "Online" at bounding box center [576, 23] width 20 height 7
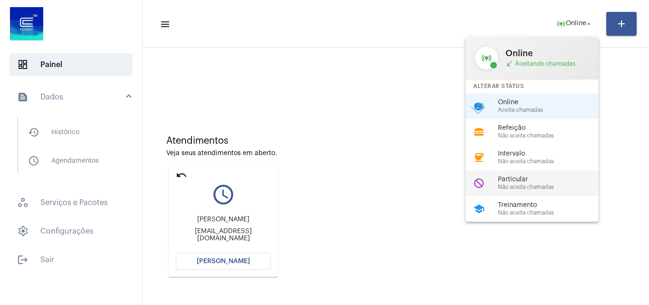
click at [528, 173] on div "do_not_disturb Particular Não aceita chamadas" at bounding box center [540, 183] width 148 height 26
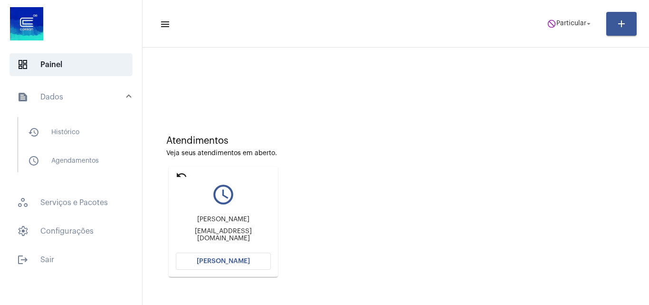
click at [180, 173] on mat-icon "undo" at bounding box center [181, 174] width 11 height 11
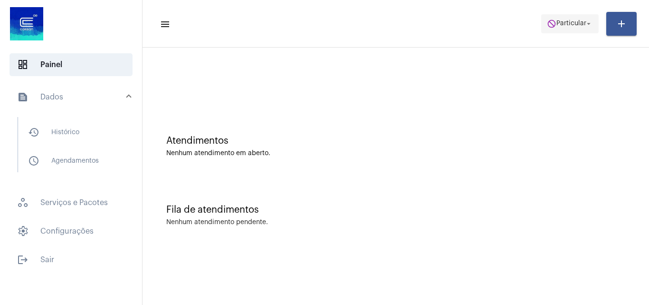
click at [573, 21] on span "Particular" at bounding box center [571, 23] width 30 height 7
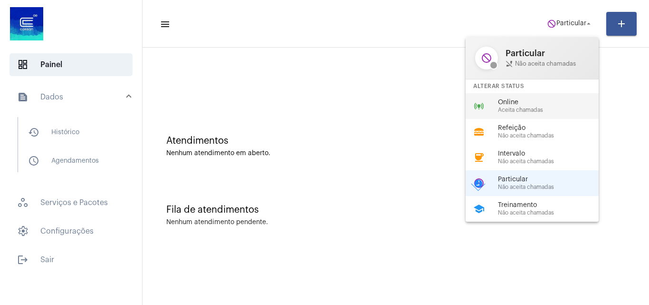
click at [525, 112] on span "Aceita chamadas" at bounding box center [552, 110] width 108 height 6
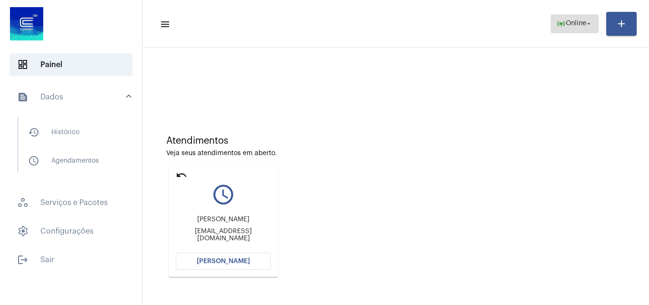
click at [563, 20] on mat-icon "online_prediction" at bounding box center [561, 24] width 10 height 10
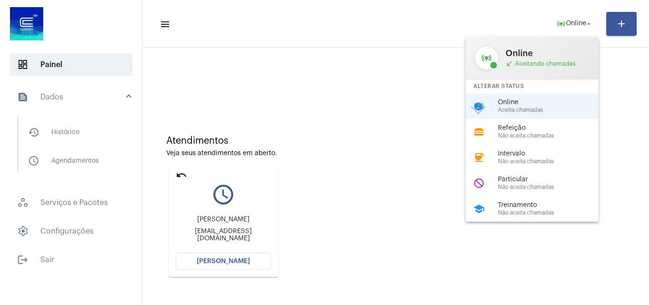
click at [292, 219] on div at bounding box center [324, 152] width 649 height 305
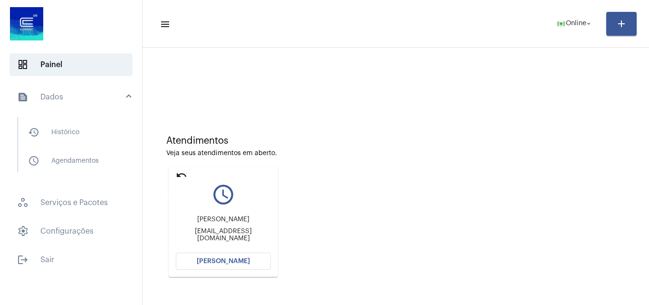
click at [186, 177] on mat-icon "undo" at bounding box center [181, 174] width 11 height 11
click at [57, 256] on span "logout Sair" at bounding box center [71, 259] width 123 height 23
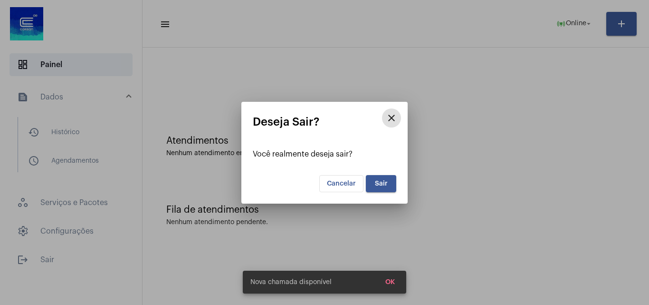
click at [388, 181] on button "Sair" at bounding box center [381, 183] width 30 height 17
